Goal: Task Accomplishment & Management: Manage account settings

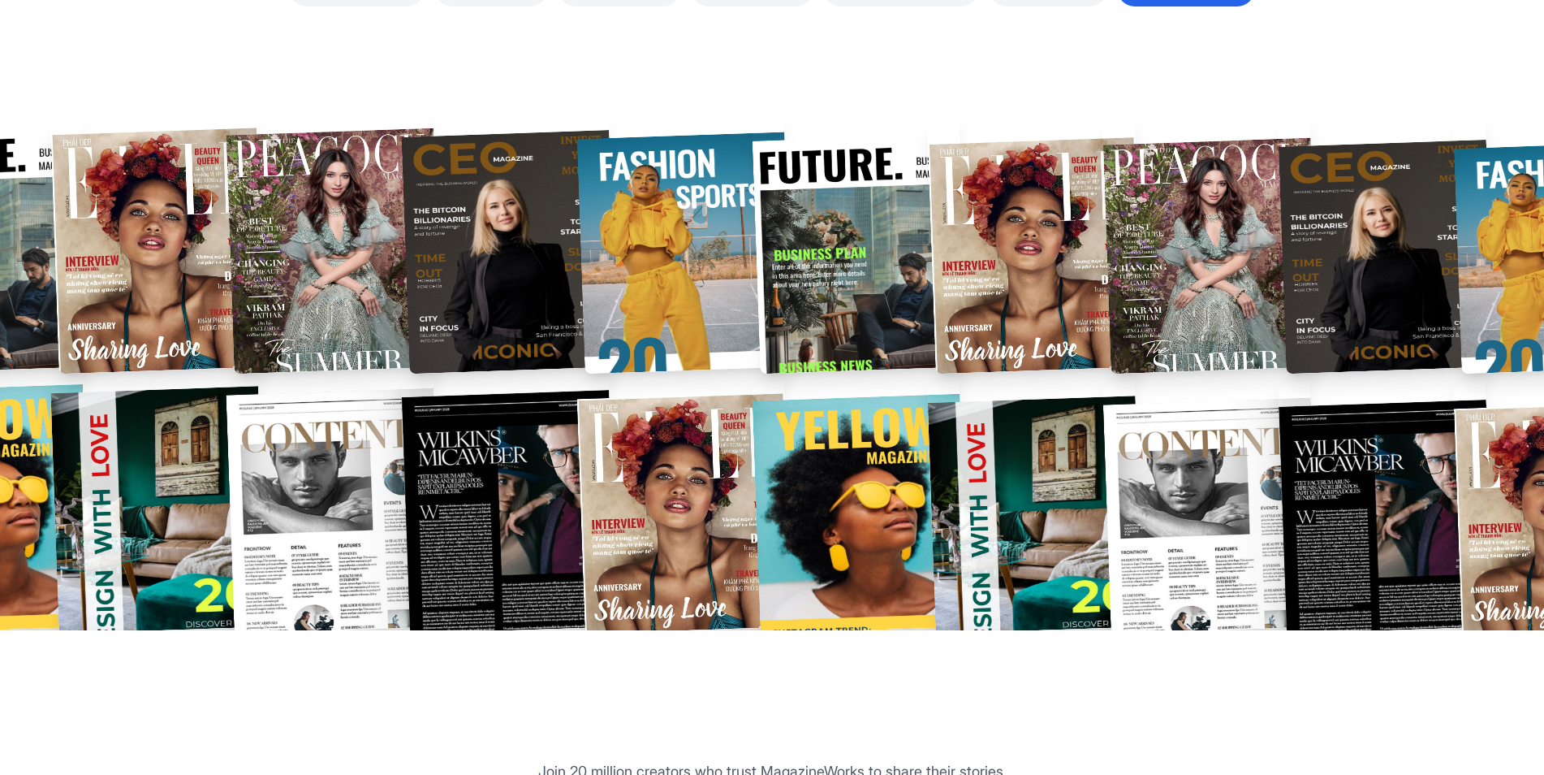
scroll to position [3248, 0]
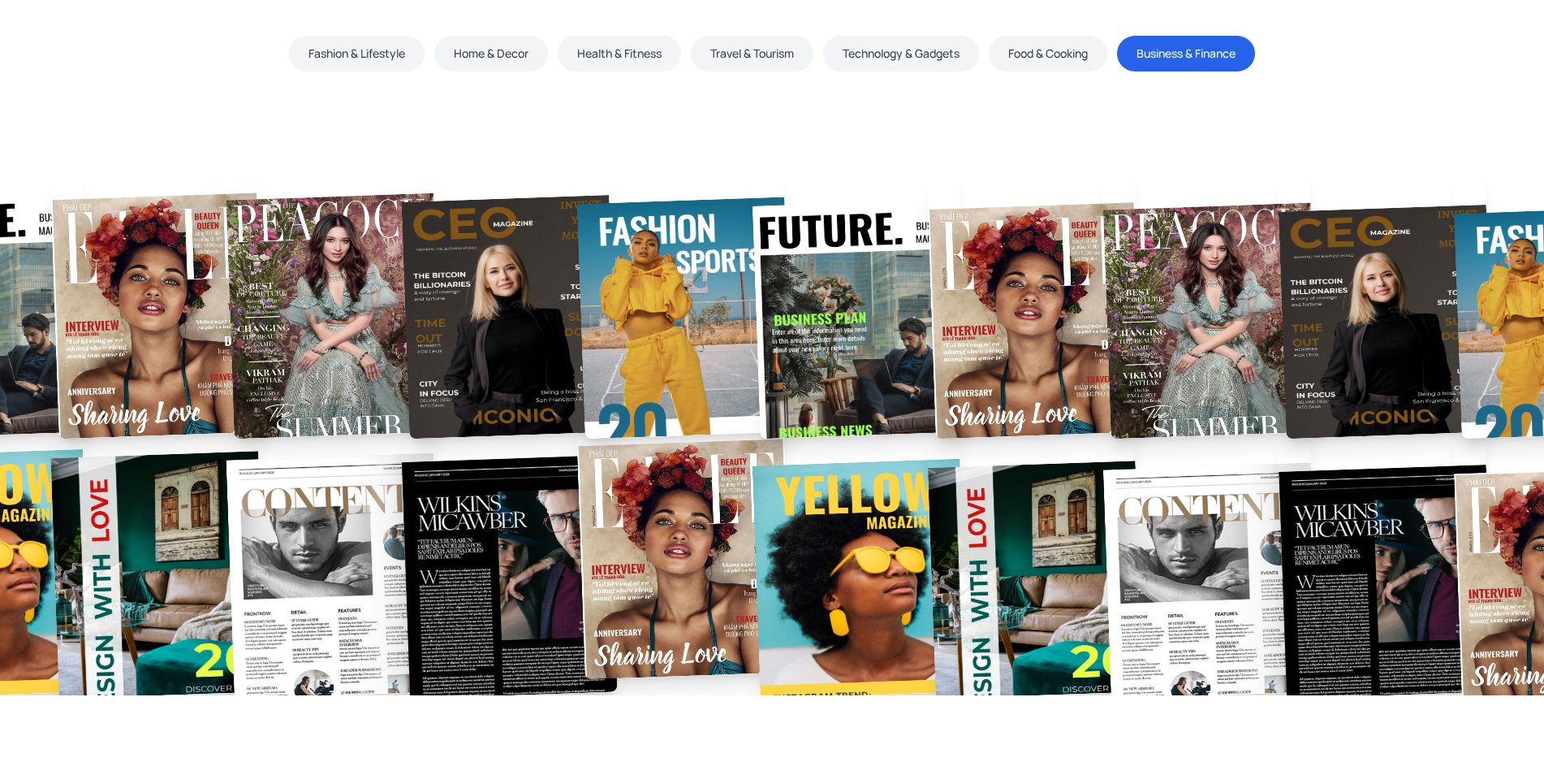
click at [666, 542] on img at bounding box center [685, 559] width 216 height 242
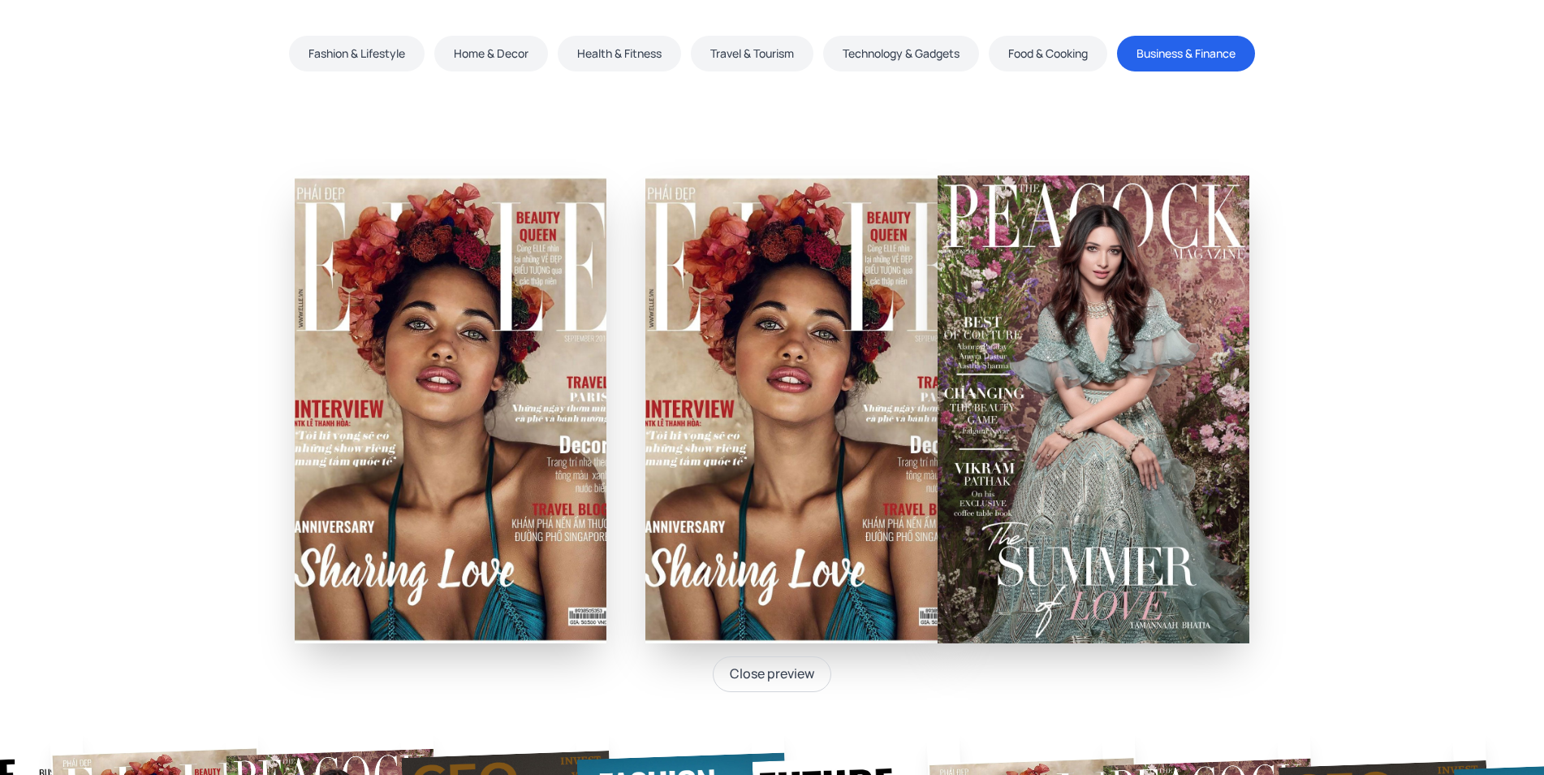
click at [504, 446] on img at bounding box center [451, 409] width 312 height 468
click at [859, 386] on img at bounding box center [801, 409] width 312 height 468
click at [1131, 416] on img at bounding box center [1094, 409] width 312 height 468
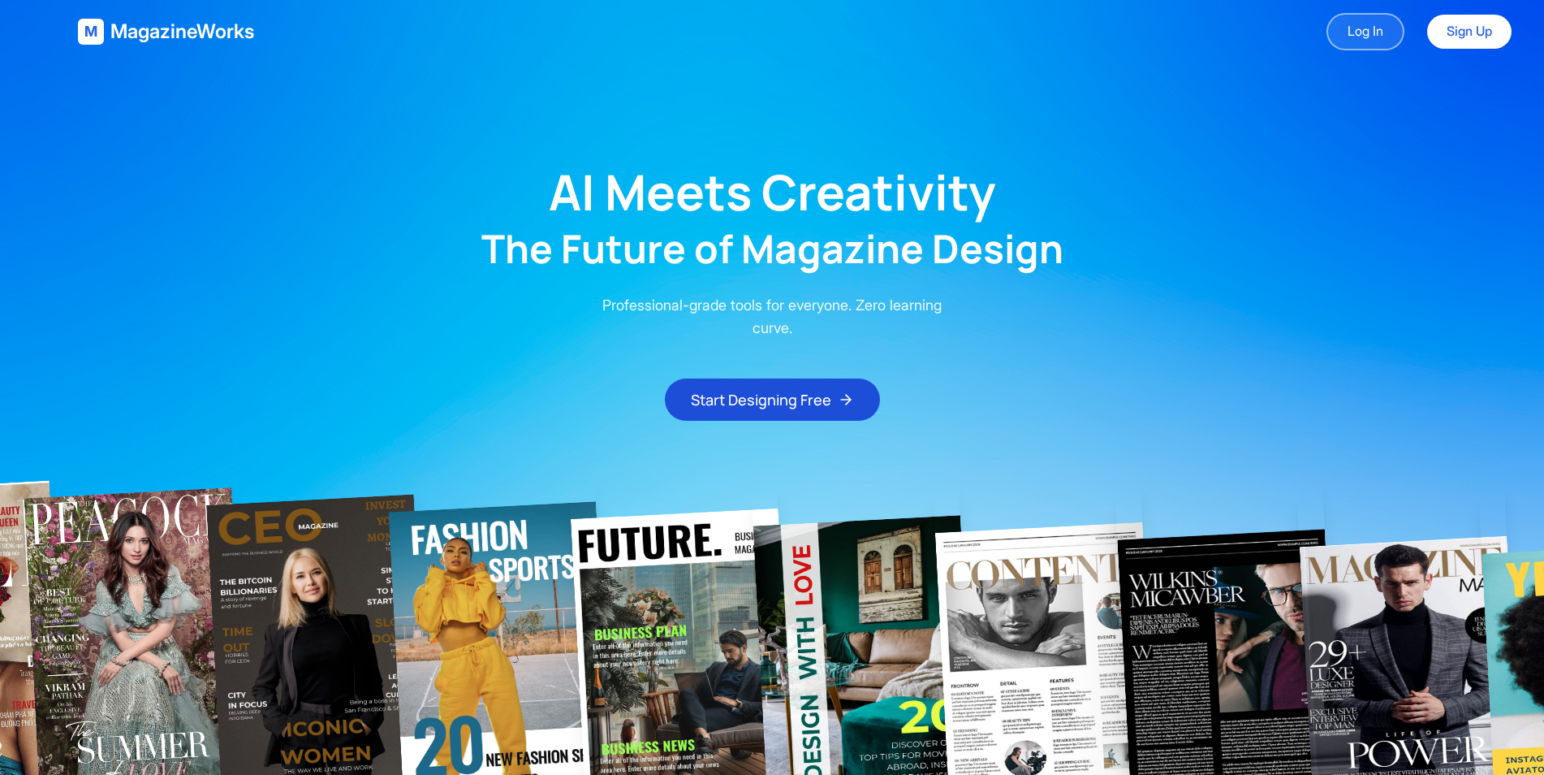
click at [1381, 39] on link "Log In" at bounding box center [1366, 31] width 78 height 37
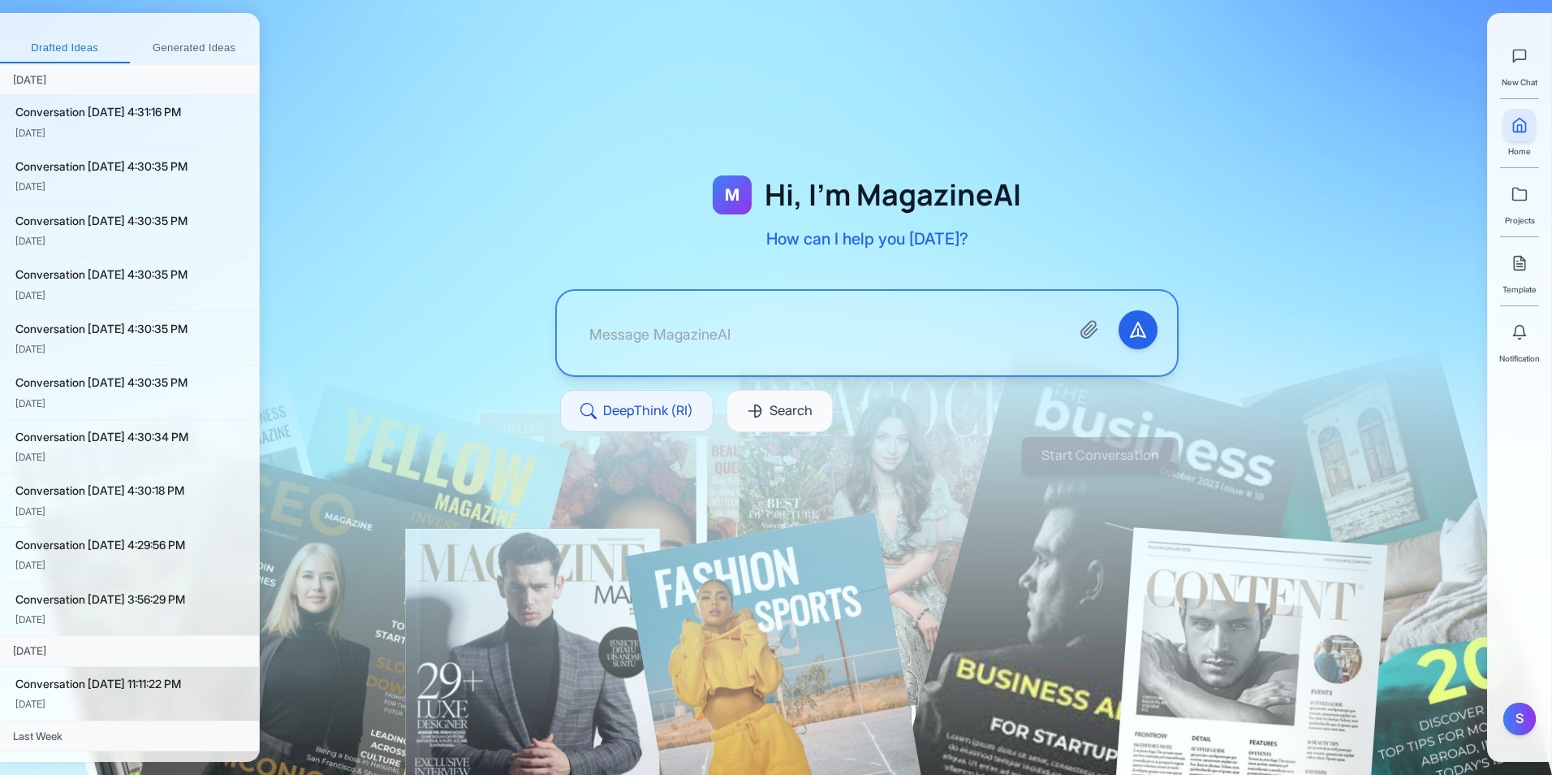
click at [212, 54] on button "Generated Ideas" at bounding box center [195, 48] width 130 height 29
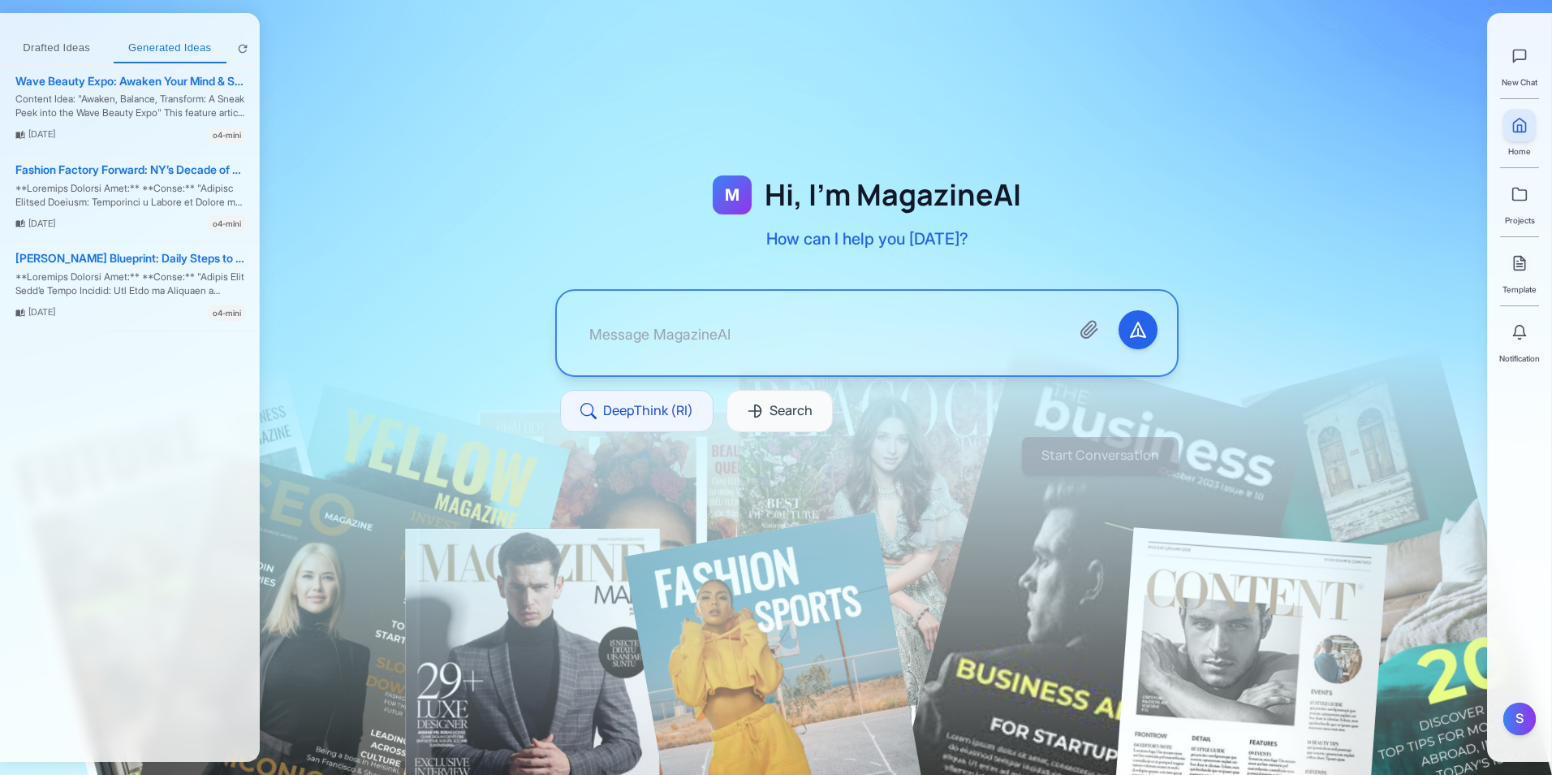
click at [65, 51] on button "Drafted Ideas" at bounding box center [57, 48] width 114 height 29
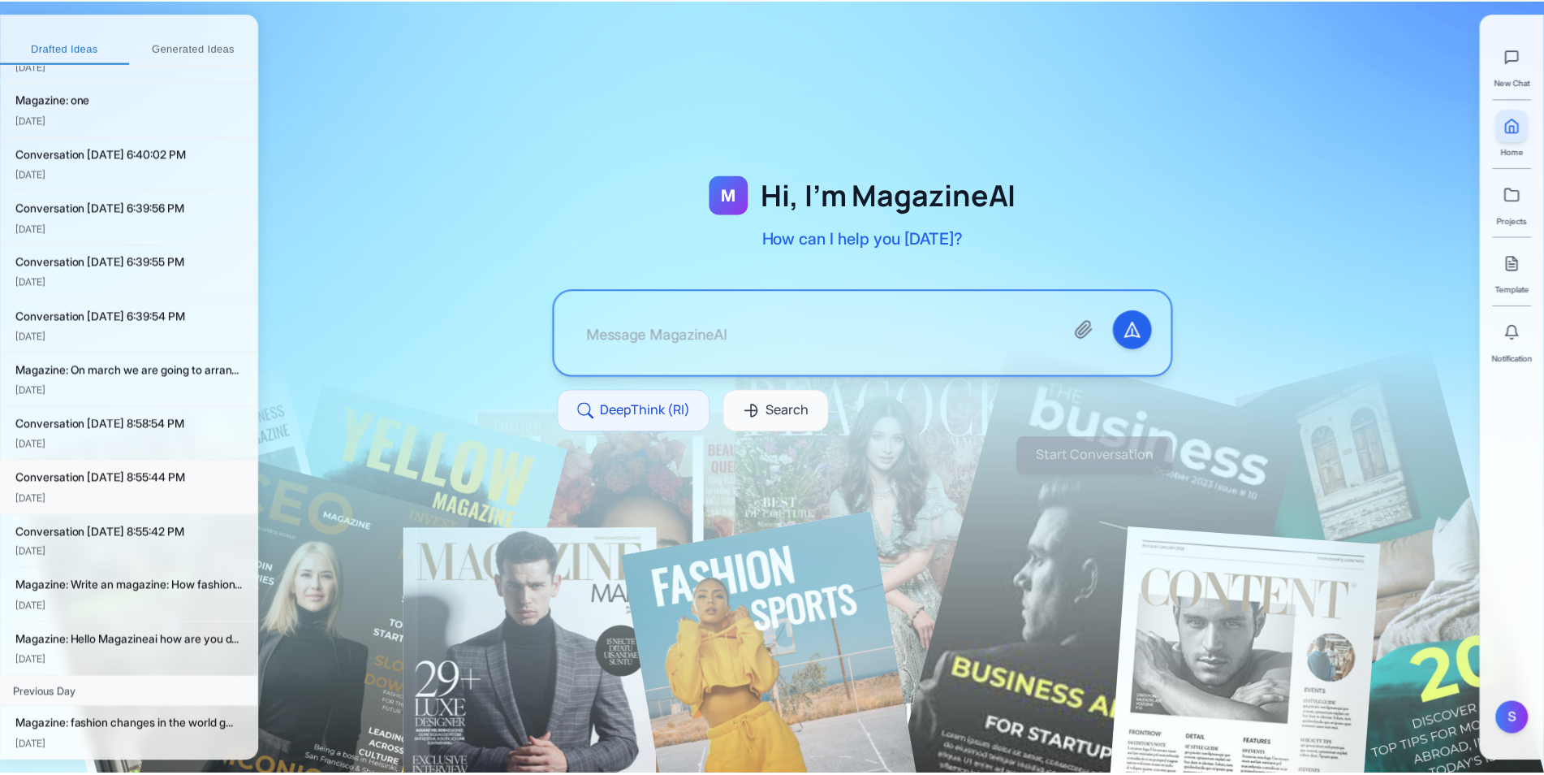
scroll to position [371, 0]
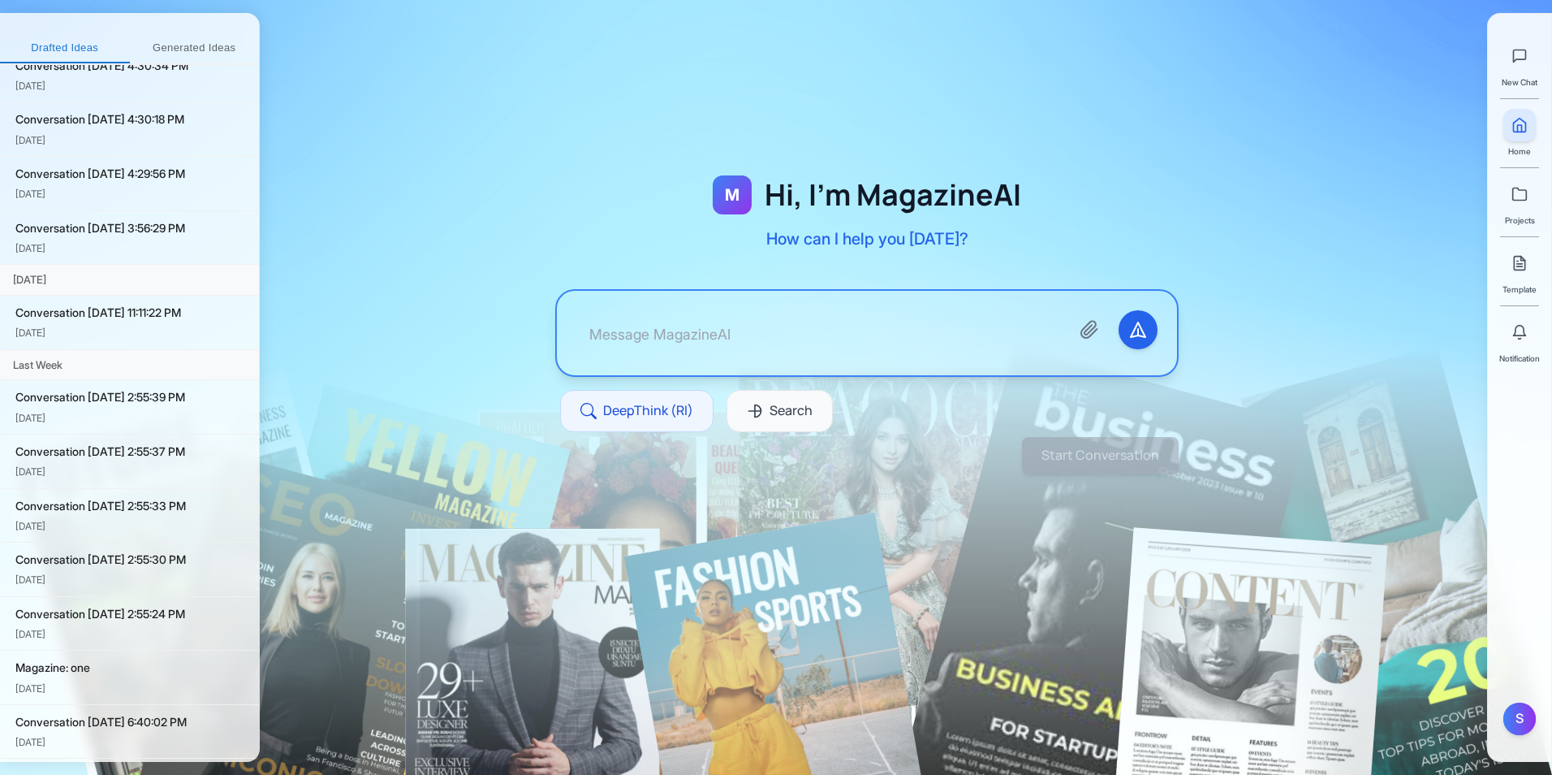
click at [1524, 282] on div "Template" at bounding box center [1520, 271] width 34 height 49
click at [1523, 261] on polyline at bounding box center [1523, 259] width 4 height 4
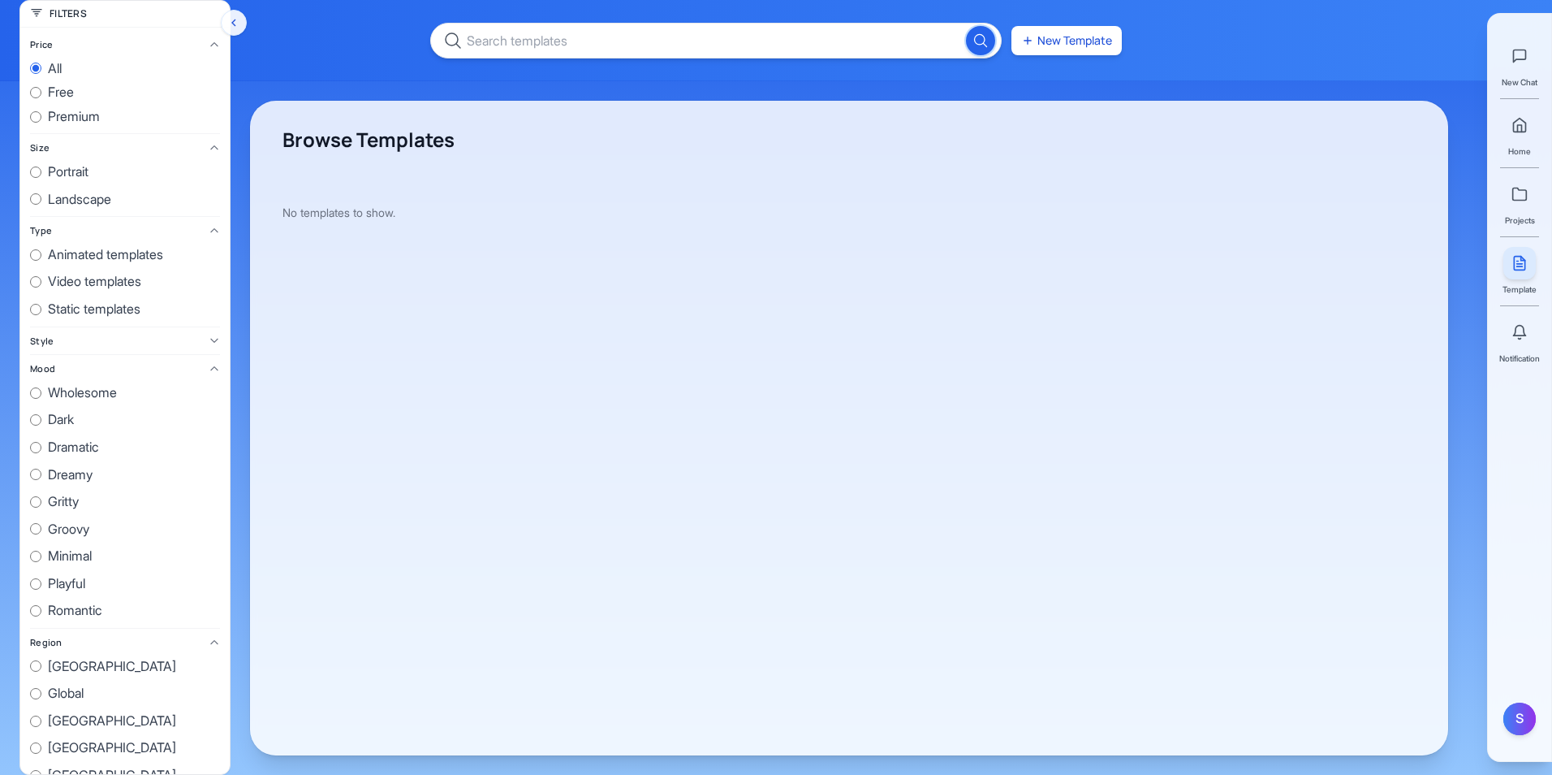
click at [67, 99] on span "free" at bounding box center [61, 92] width 26 height 21
click at [41, 98] on input "free" at bounding box center [35, 92] width 11 height 11
radio input "true"
click at [61, 72] on span "all" at bounding box center [55, 68] width 14 height 21
click at [41, 72] on input "all" at bounding box center [35, 68] width 11 height 11
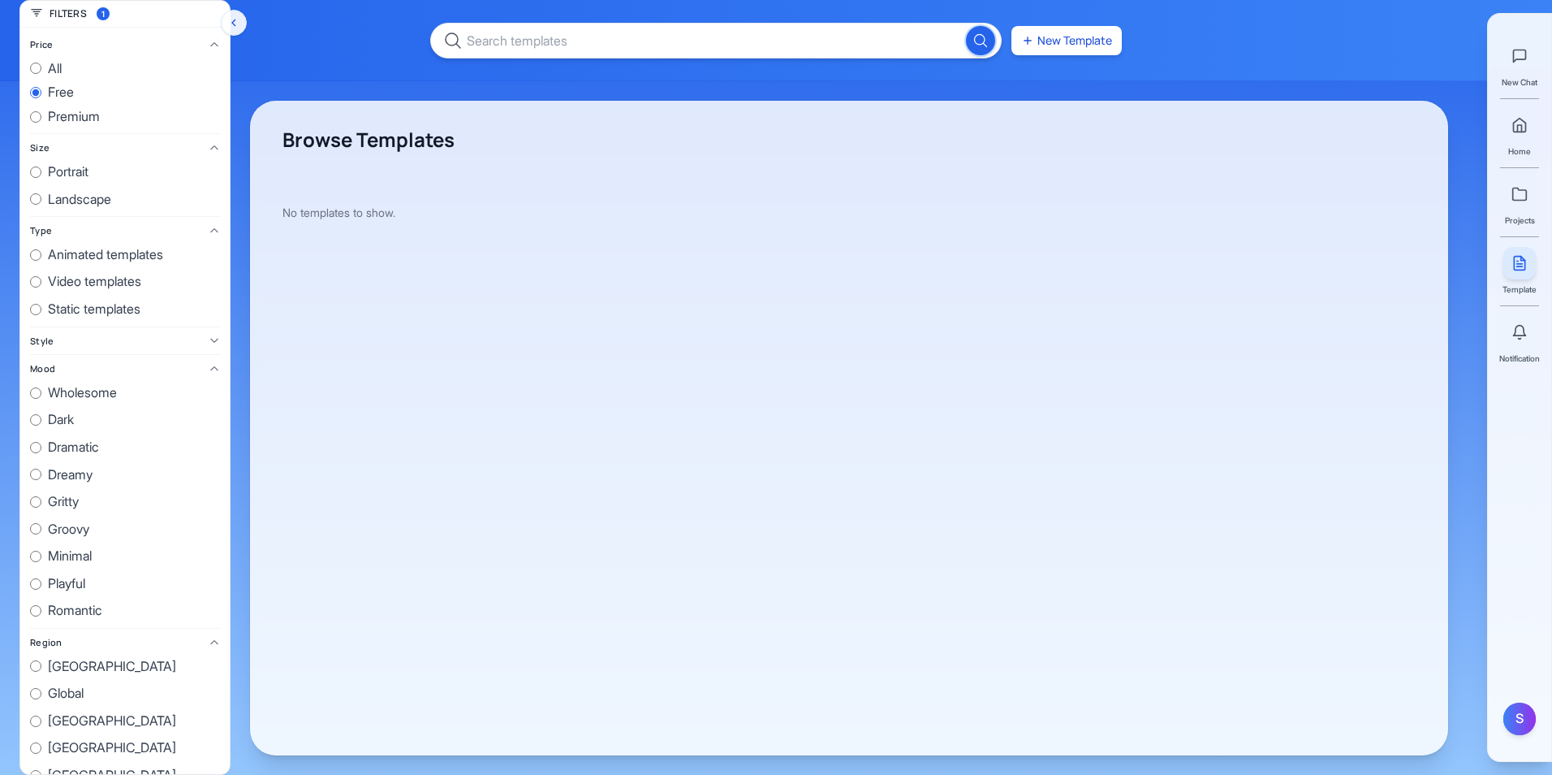
radio input "true"
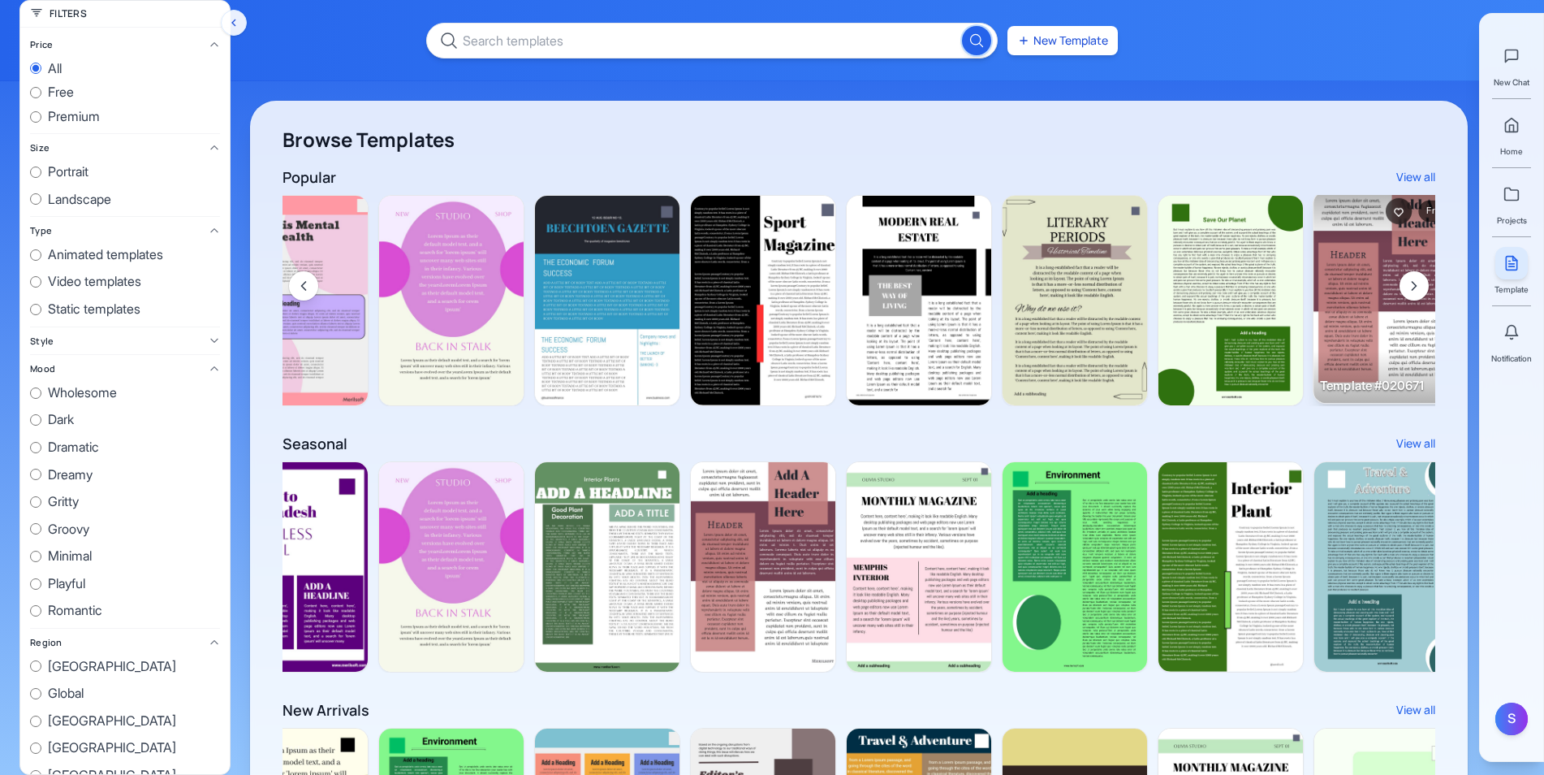
click at [1372, 283] on img at bounding box center [1387, 298] width 146 height 212
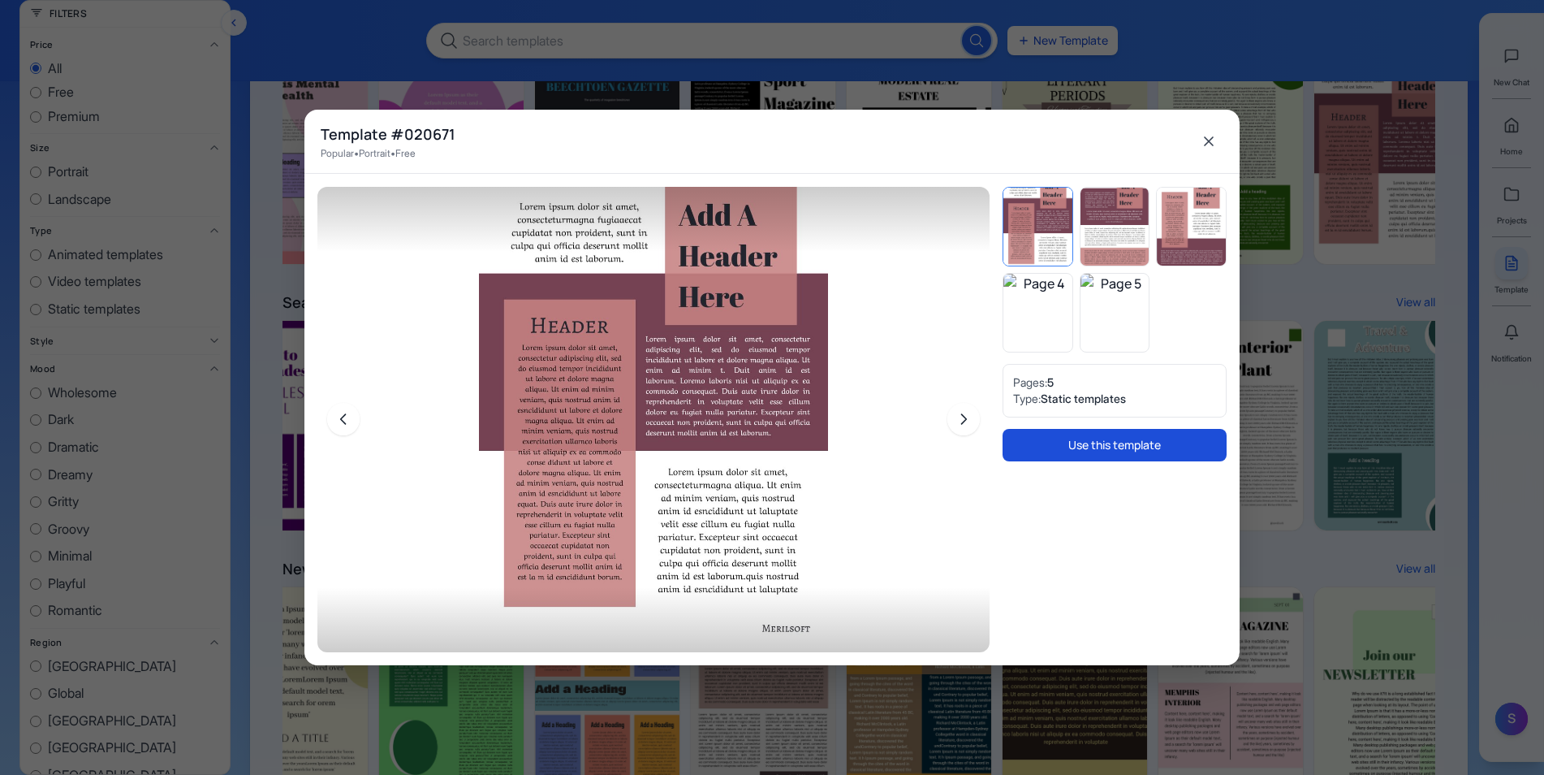
scroll to position [406, 0]
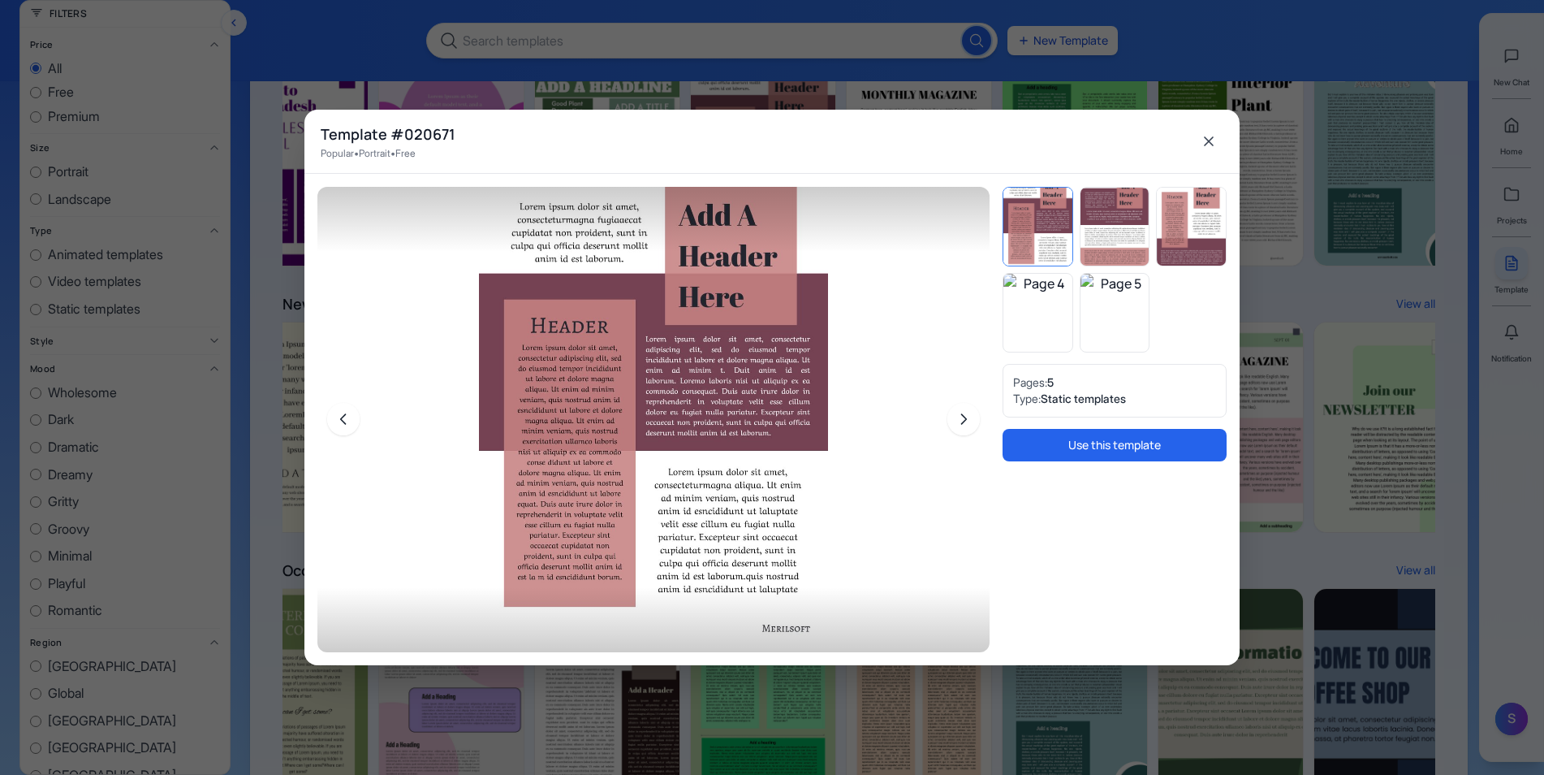
click at [1086, 395] on span "Static templates" at bounding box center [1083, 398] width 85 height 14
click at [1208, 140] on icon "Close" at bounding box center [1209, 141] width 8 height 8
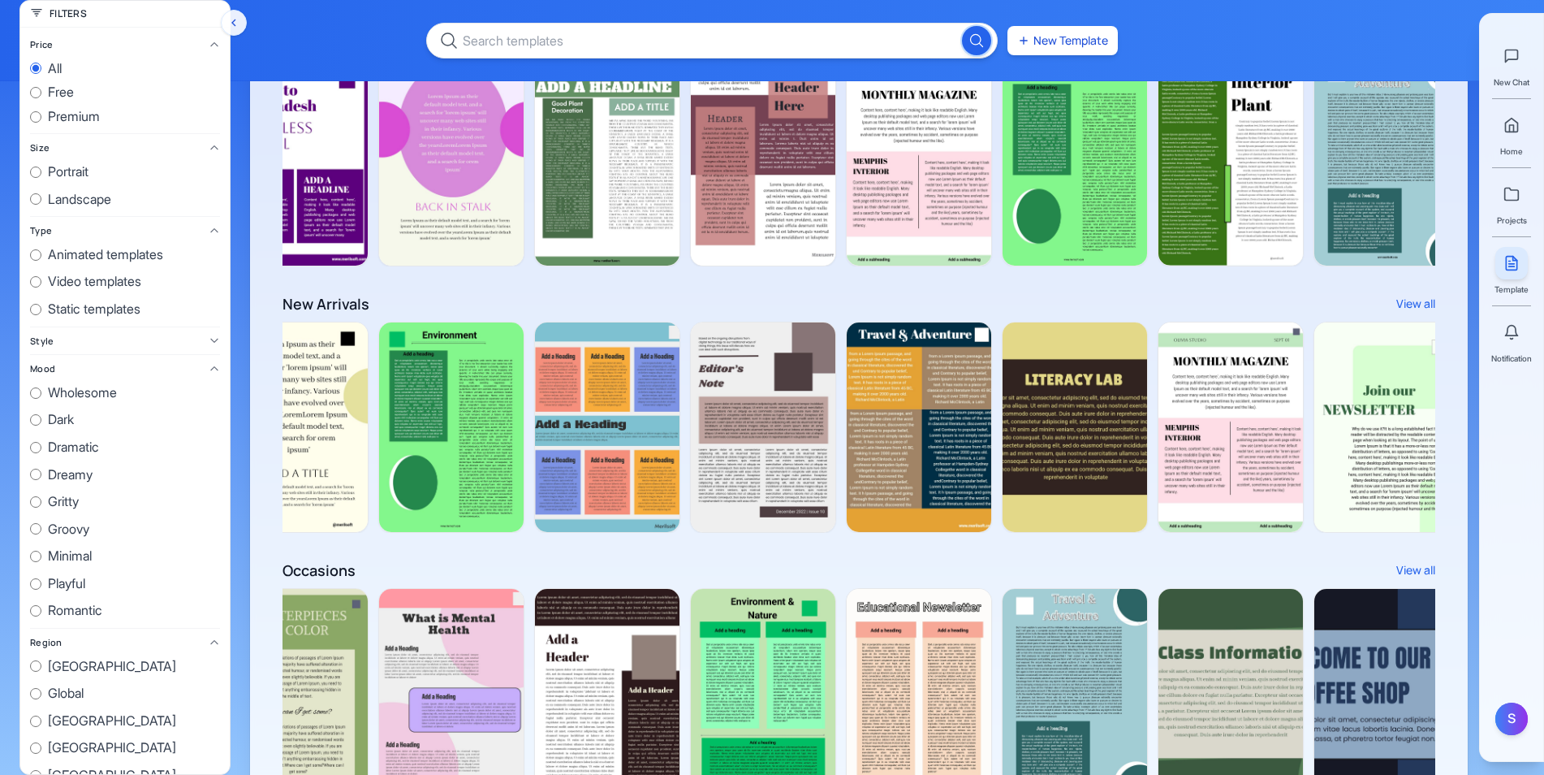
scroll to position [0, 0]
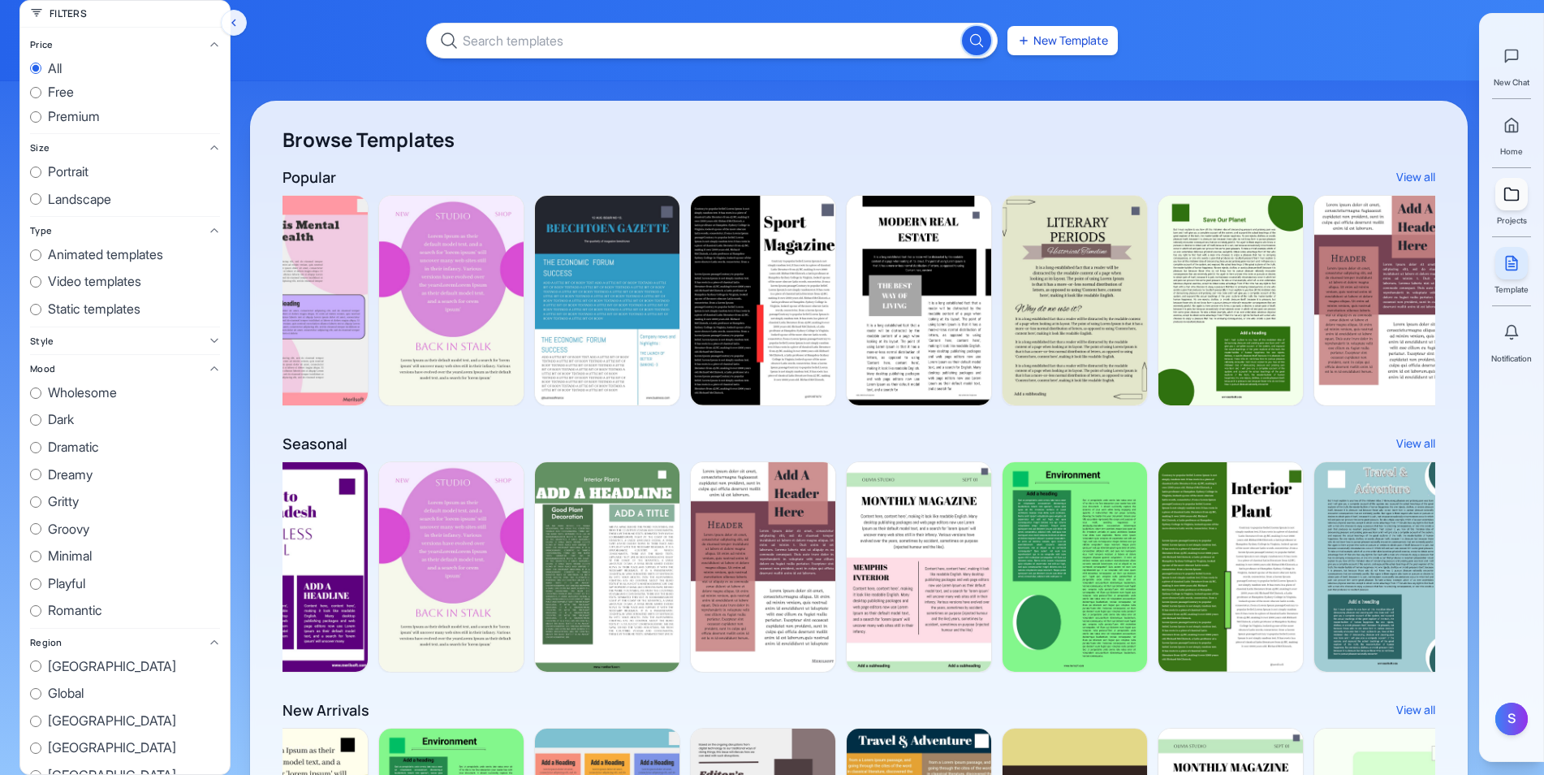
click at [1521, 193] on link at bounding box center [1511, 194] width 32 height 32
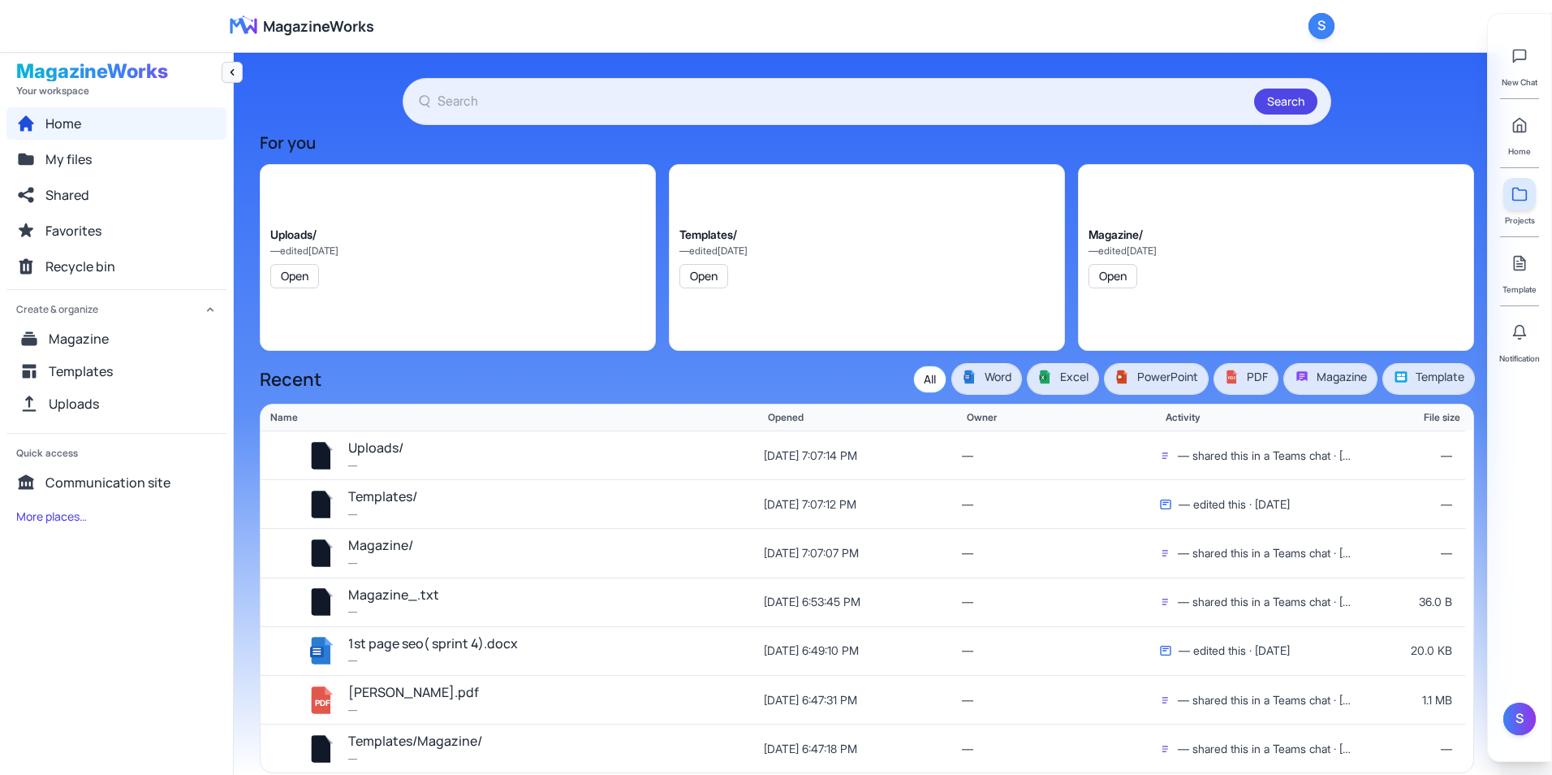
click at [240, 66] on button "Collapse navigation" at bounding box center [232, 72] width 21 height 21
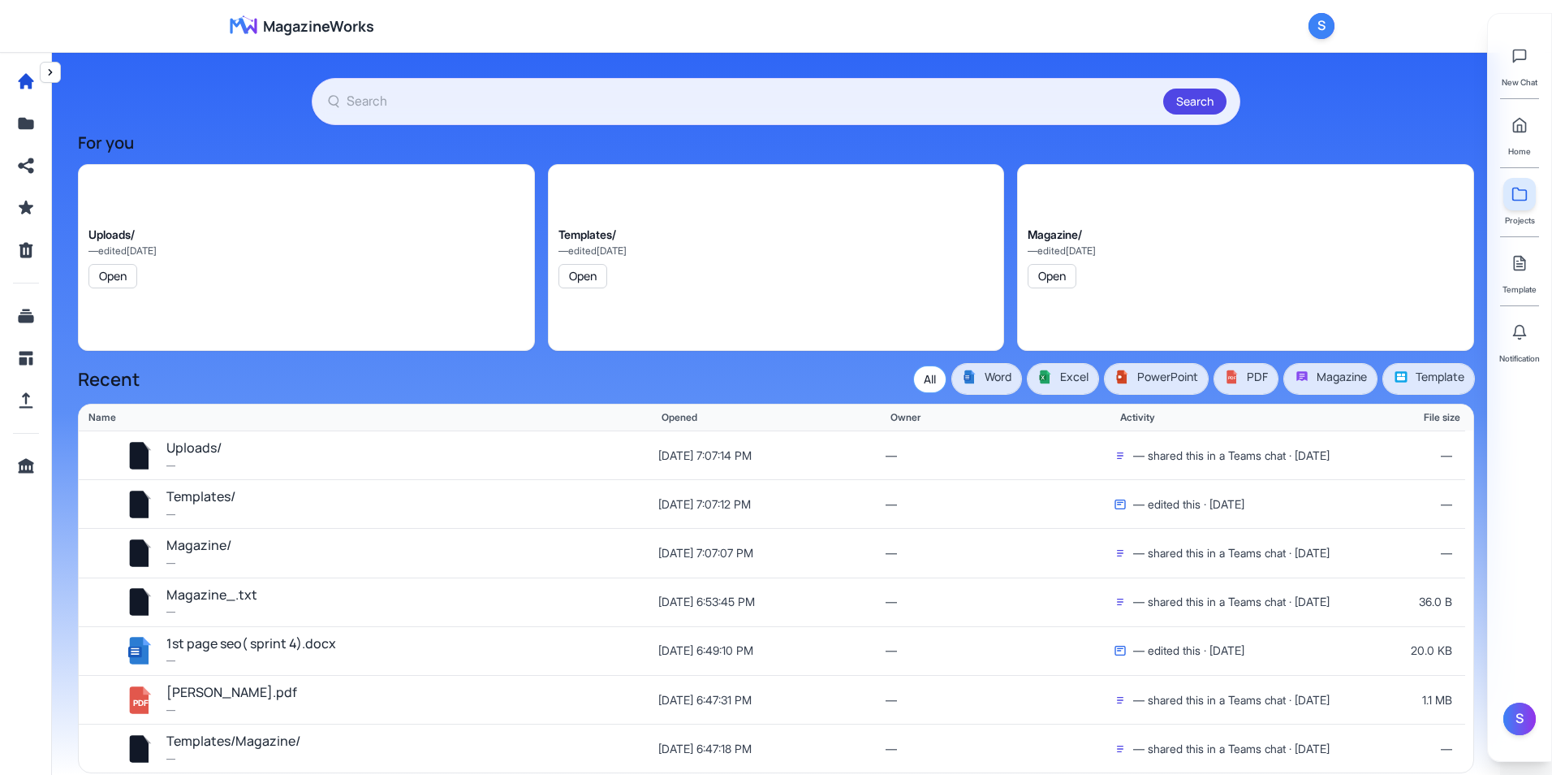
click at [932, 393] on section "Search For you Uploads/ — edited [DATE] Open Templates/ — edited [DATE] Open Ma…" at bounding box center [776, 425] width 1396 height 695
drag, startPoint x: 932, startPoint y: 393, endPoint x: 930, endPoint y: 384, distance: 9.1
click at [930, 384] on button "All" at bounding box center [930, 379] width 32 height 26
click at [27, 79] on icon "Left navigation" at bounding box center [25, 80] width 15 height 15
click at [33, 119] on icon "Left navigation" at bounding box center [25, 123] width 19 height 19
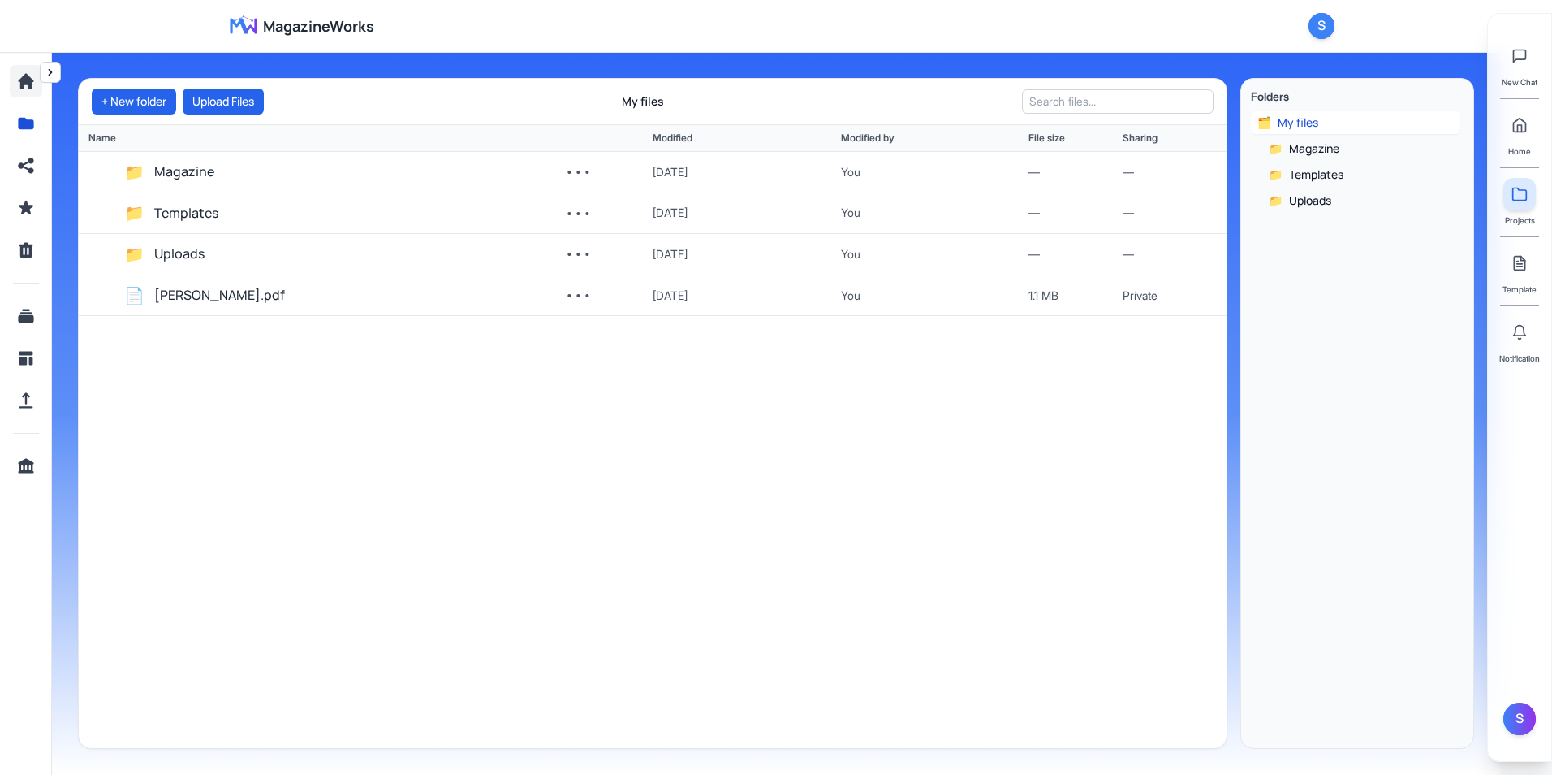
click at [32, 84] on icon "Left navigation" at bounding box center [25, 80] width 19 height 19
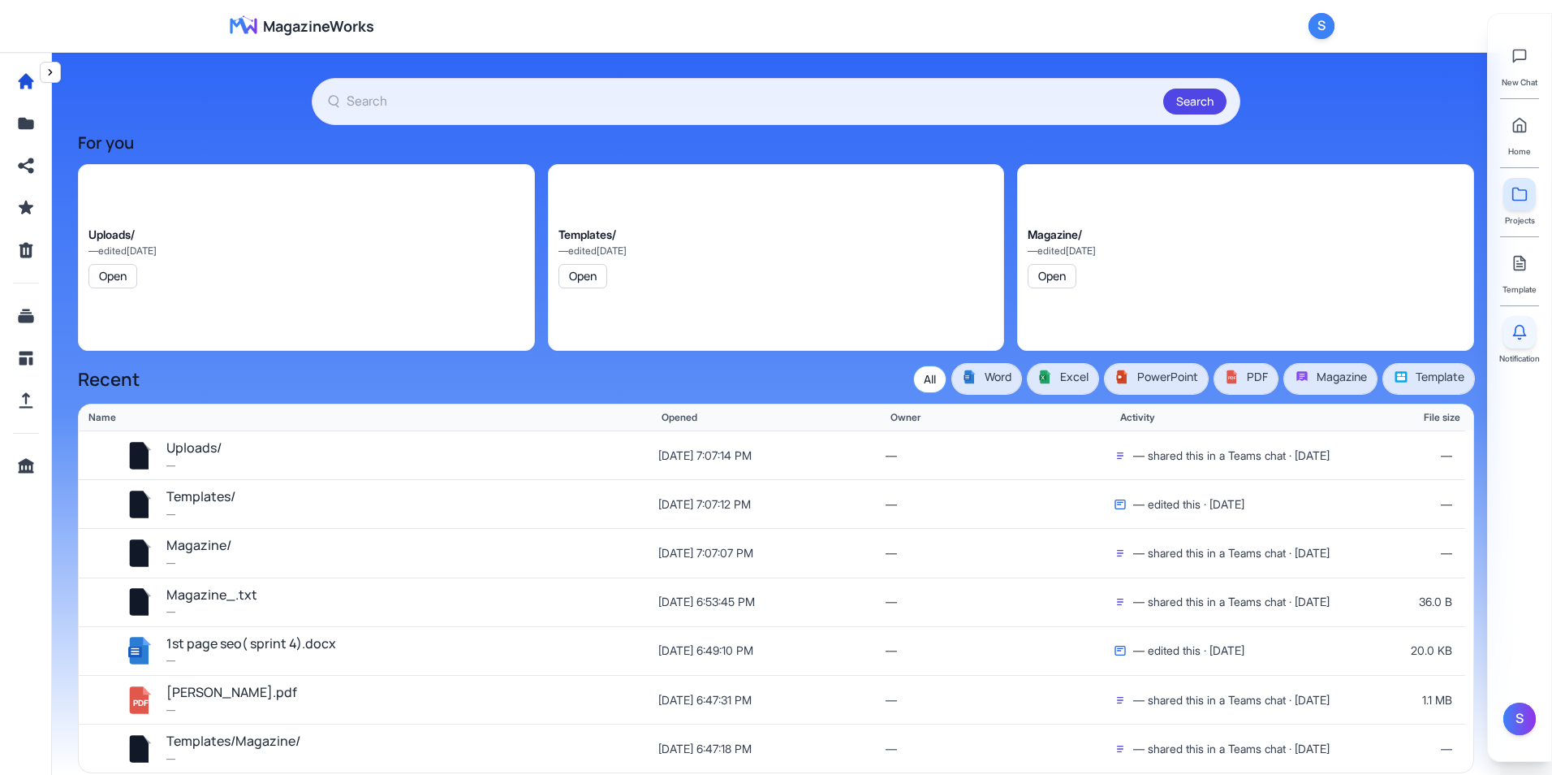
click at [1529, 347] on div "Notification" at bounding box center [1520, 340] width 41 height 49
click at [1525, 343] on button at bounding box center [1520, 332] width 32 height 32
click at [1321, 19] on div "S" at bounding box center [1322, 26] width 26 height 26
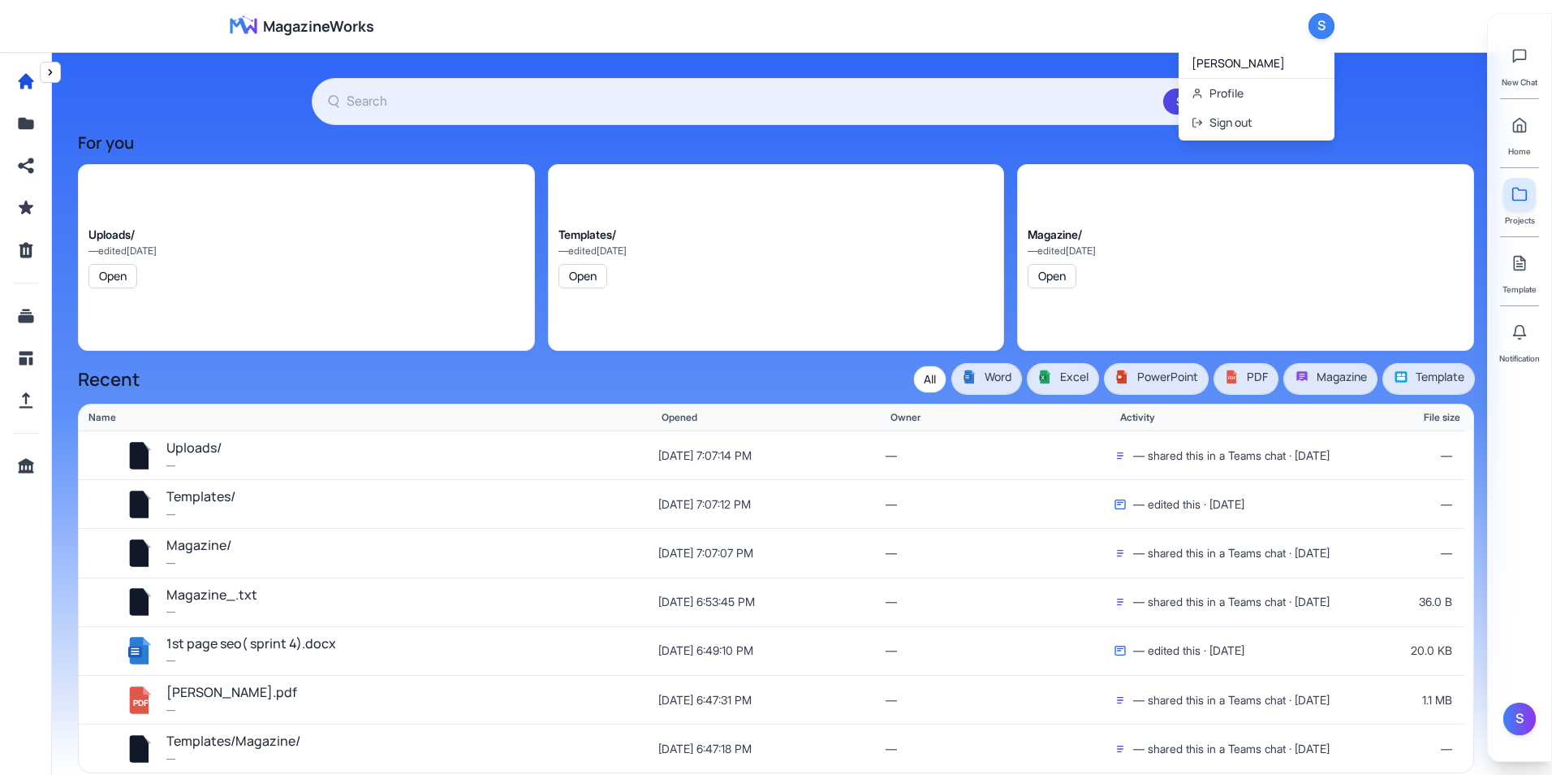
click at [1388, 105] on section "Search For you Uploads/ — edited [DATE] Open Templates/ — edited [DATE] Open Ma…" at bounding box center [776, 425] width 1396 height 695
click at [1525, 723] on div "S" at bounding box center [1520, 718] width 32 height 32
click at [1422, 695] on link "Profile" at bounding box center [1422, 696] width 154 height 29
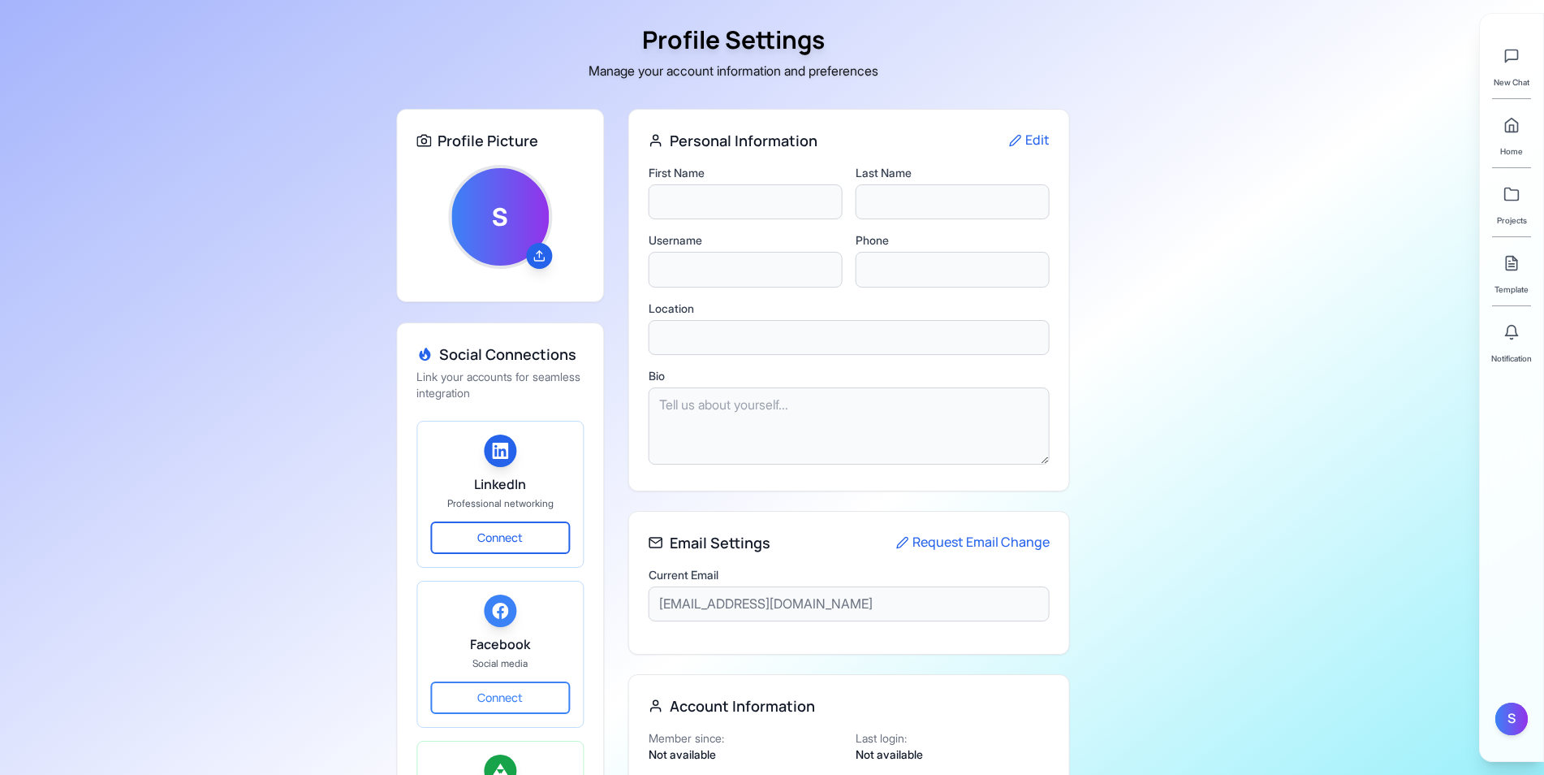
type input "[PERSON_NAME]"
click at [1504, 137] on link at bounding box center [1511, 125] width 32 height 32
